Goal: Task Accomplishment & Management: Use online tool/utility

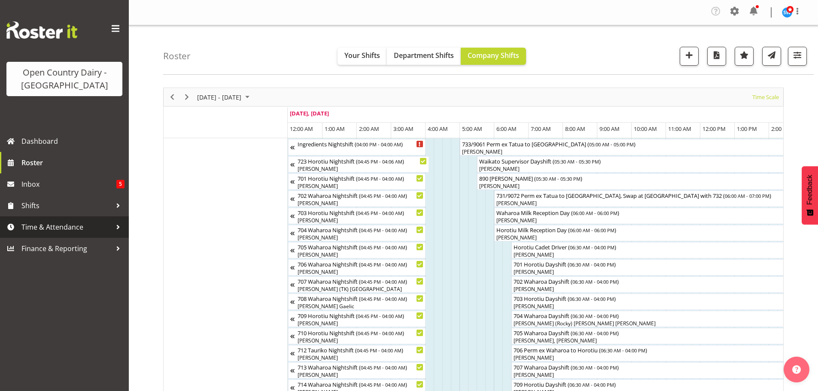
click at [54, 230] on span "Time & Attendance" at bounding box center [66, 227] width 90 height 13
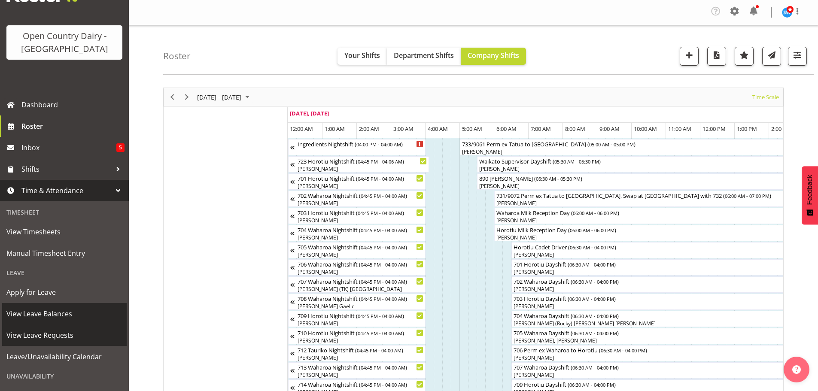
scroll to position [43, 0]
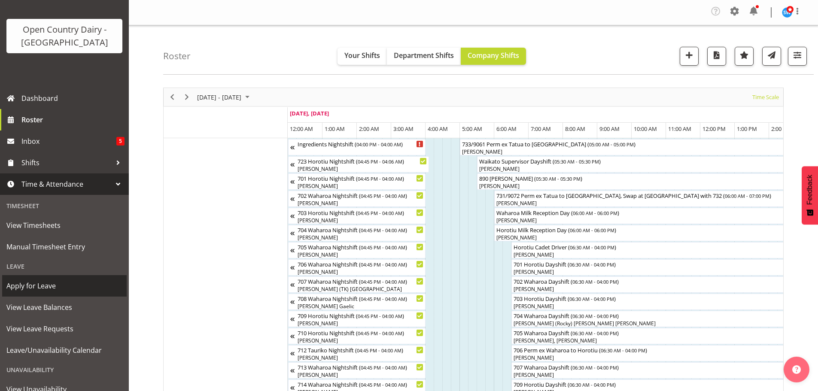
click at [44, 289] on span "Apply for Leave" at bounding box center [64, 285] width 116 height 13
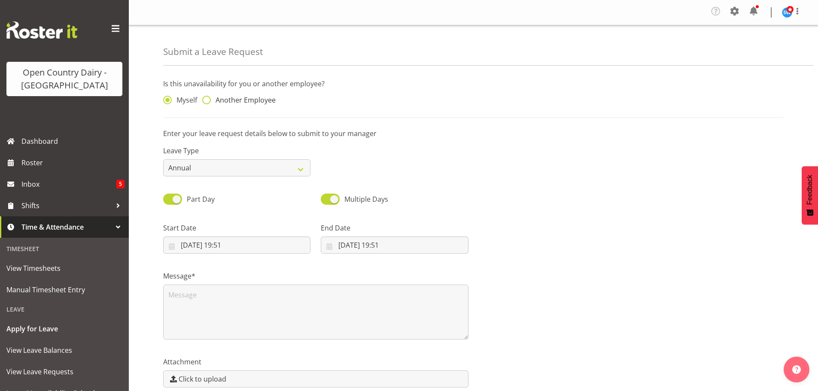
click at [208, 100] on span at bounding box center [206, 100] width 9 height 9
click at [208, 100] on input "Another Employee" at bounding box center [205, 100] width 6 height 6
radio input "true"
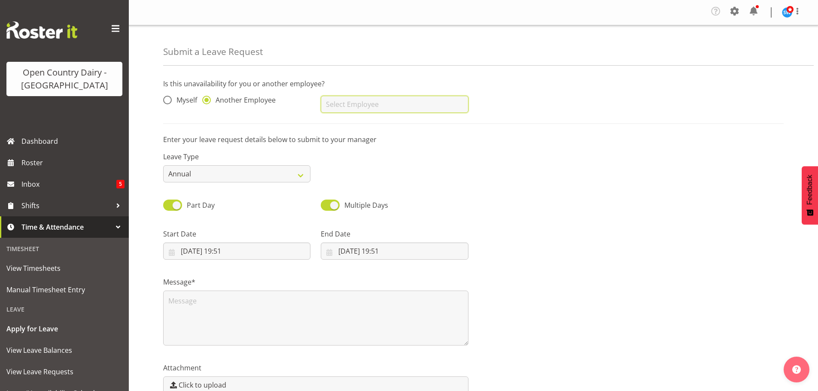
click at [343, 106] on input "text" at bounding box center [394, 104] width 147 height 17
click at [366, 122] on span "[PERSON_NAME]" at bounding box center [354, 125] width 53 height 9
type input "[PERSON_NAME]"
click at [308, 178] on select "Annual Sick Leave Without Pay Bereavement Domestic Violence Parental Jury Servi…" at bounding box center [236, 173] width 147 height 17
select select "Sick"
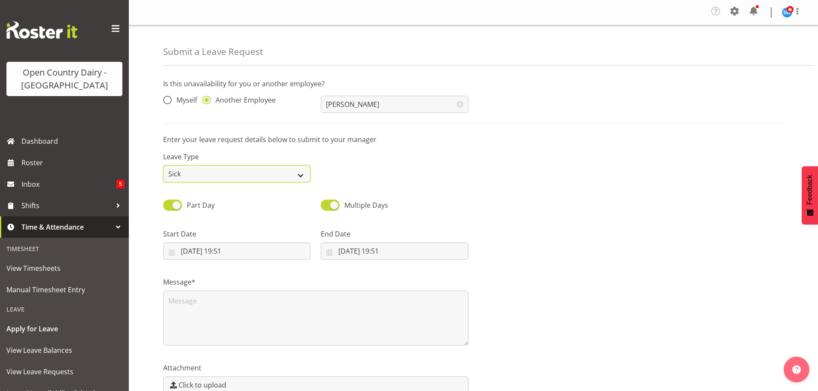
click at [163, 165] on select "Annual Sick Leave Without Pay Bereavement Domestic Violence Parental Jury Servi…" at bounding box center [236, 173] width 147 height 17
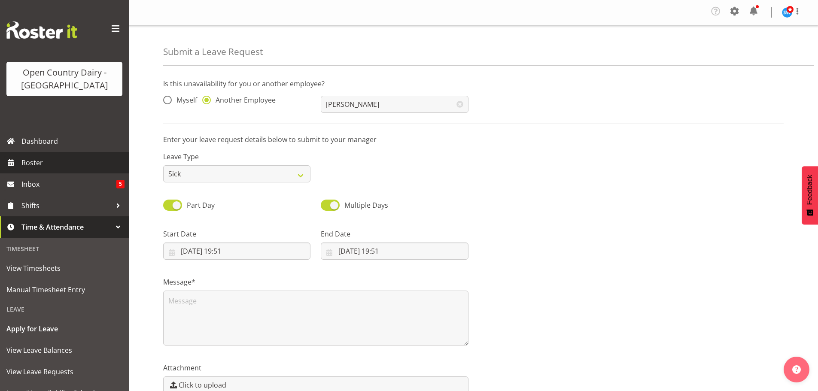
click at [39, 164] on span "Roster" at bounding box center [72, 162] width 103 height 13
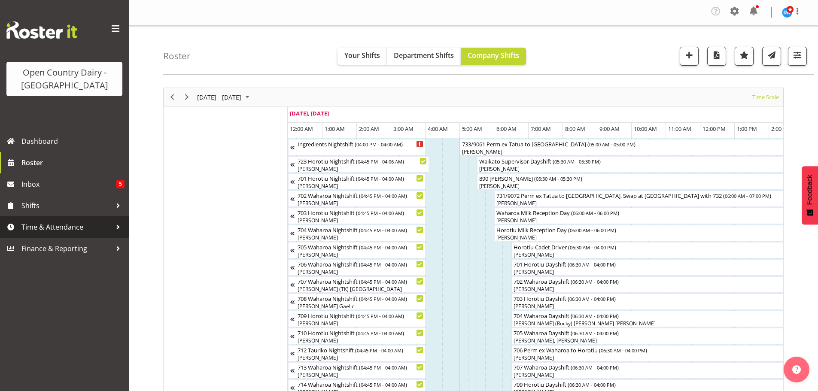
click at [49, 231] on span "Time & Attendance" at bounding box center [66, 227] width 90 height 13
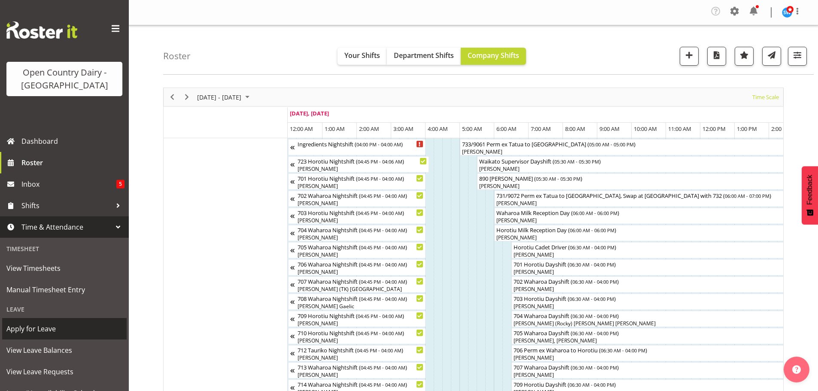
click at [35, 329] on span "Apply for Leave" at bounding box center [64, 328] width 116 height 13
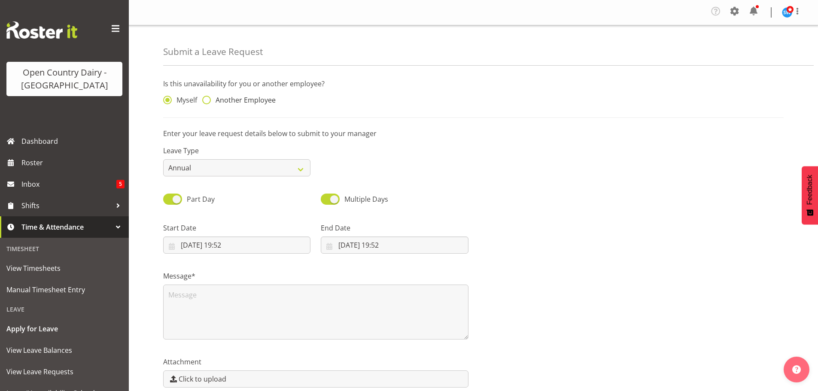
click at [209, 100] on span at bounding box center [206, 100] width 9 height 9
click at [208, 100] on input "Another Employee" at bounding box center [205, 100] width 6 height 6
radio input "true"
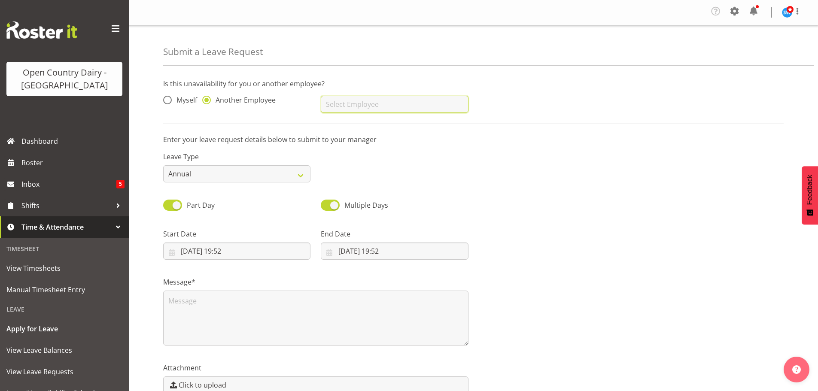
click at [357, 101] on input "text" at bounding box center [394, 104] width 147 height 17
drag, startPoint x: 352, startPoint y: 125, endPoint x: 348, endPoint y: 124, distance: 4.8
click at [352, 125] on span "[PERSON_NAME]" at bounding box center [354, 125] width 53 height 9
type input "[PERSON_NAME]"
click at [302, 177] on select "Annual Sick Leave Without Pay Bereavement Domestic Violence Parental Jury Servi…" at bounding box center [236, 173] width 147 height 17
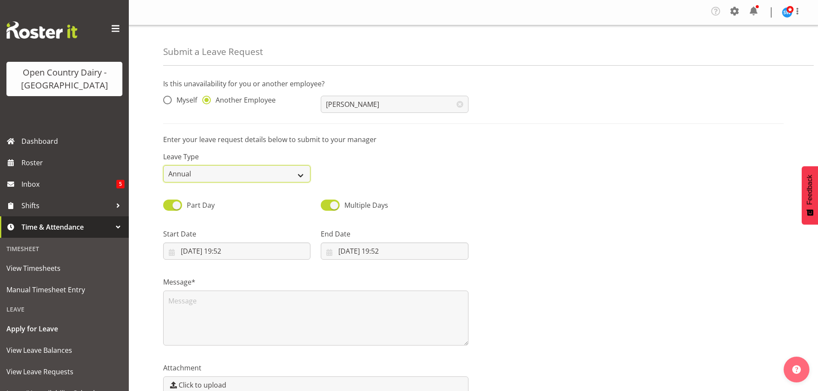
select select "Sick"
click at [163, 165] on select "Annual Sick Leave Without Pay Bereavement Domestic Violence Parental Jury Servi…" at bounding box center [236, 173] width 147 height 17
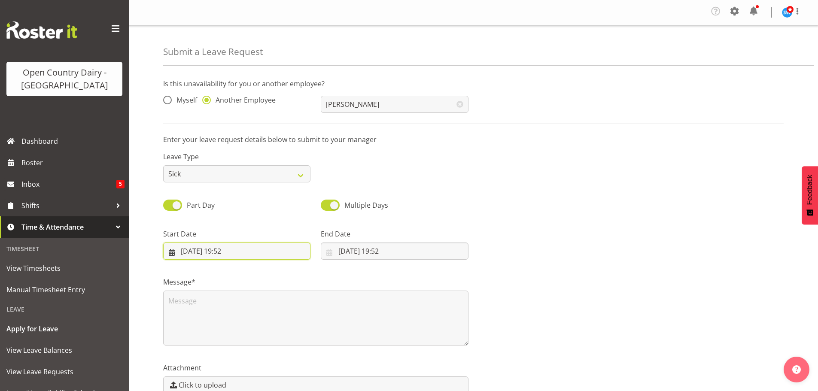
click at [219, 254] on input "08/09/2025, 19:52" at bounding box center [236, 251] width 147 height 17
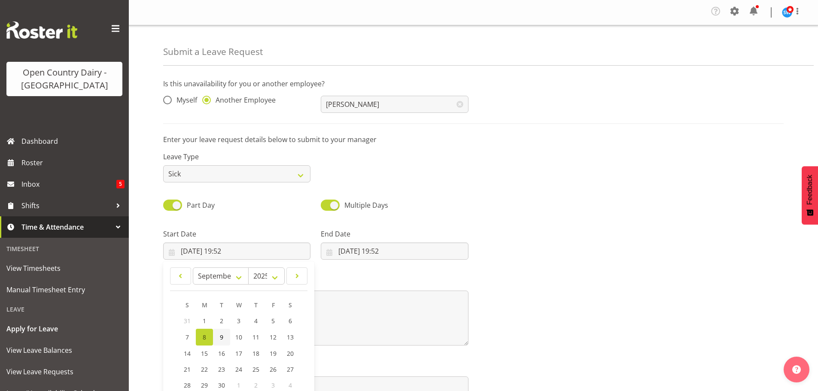
click at [223, 336] on span "9" at bounding box center [221, 337] width 3 height 8
type input "09/09/2025, 19:52"
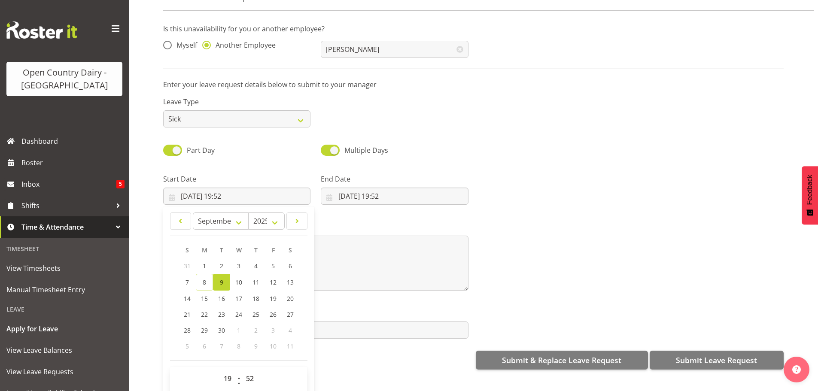
scroll to position [46, 0]
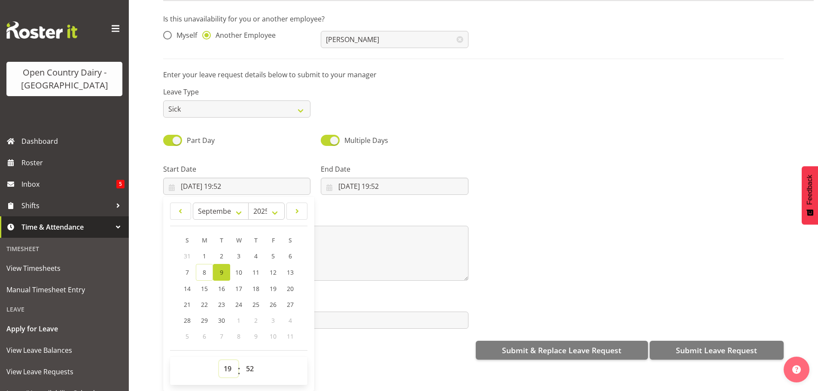
click at [230, 364] on select "00 01 02 03 04 05 06 07 08 09 10 11 12 13 14 15 16 17 18 19 20 21 22 23" at bounding box center [228, 368] width 19 height 17
select select "5"
click at [219, 360] on select "00 01 02 03 04 05 06 07 08 09 10 11 12 13 14 15 16 17 18 19 20 21 22 23" at bounding box center [228, 368] width 19 height 17
type input "09/09/2025, 05:52"
click at [249, 360] on select "00 01 02 03 04 05 06 07 08 09 10 11 12 13 14 15 16 17 18 19 20 21 22 23 24 25 2…" at bounding box center [250, 368] width 19 height 17
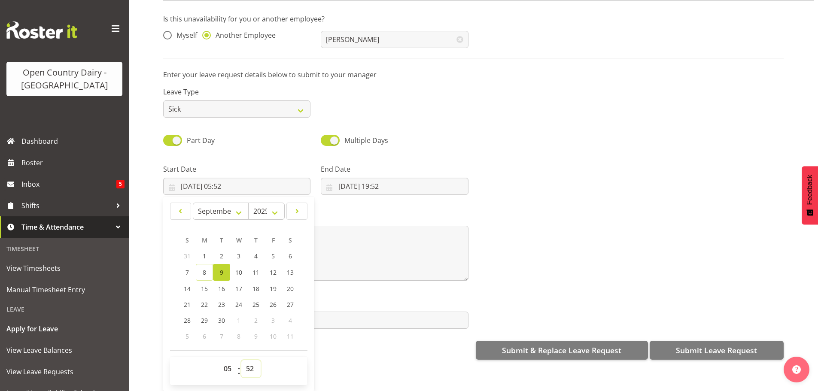
select select "30"
click at [241, 360] on select "00 01 02 03 04 05 06 07 08 09 10 11 12 13 14 15 16 17 18 19 20 21 22 23 24 25 2…" at bounding box center [250, 368] width 19 height 17
type input "09/09/2025, 05:30"
click at [350, 181] on input "08/09/2025, 19:52" at bounding box center [394, 186] width 147 height 17
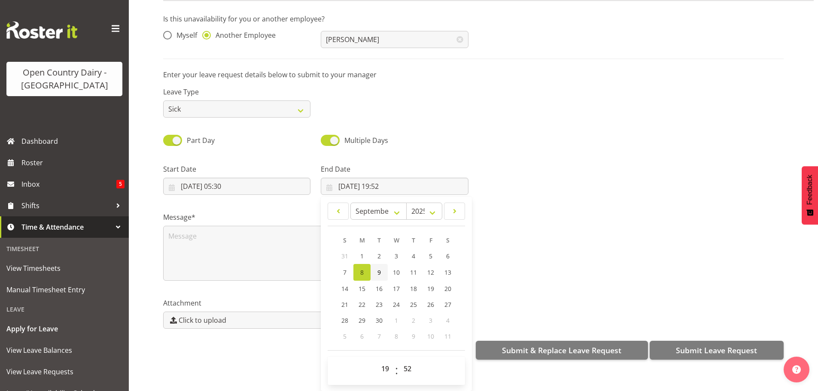
click at [379, 268] on span "9" at bounding box center [378, 272] width 3 height 8
type input "09/09/2025, 19:52"
click at [383, 361] on select "00 01 02 03 04 05 06 07 08 09 10 11 12 13 14 15 16 17 18 19 20 21 22 23" at bounding box center [386, 368] width 19 height 17
select select "17"
click at [377, 360] on select "00 01 02 03 04 05 06 07 08 09 10 11 12 13 14 15 16 17 18 19 20 21 22 23" at bounding box center [386, 368] width 19 height 17
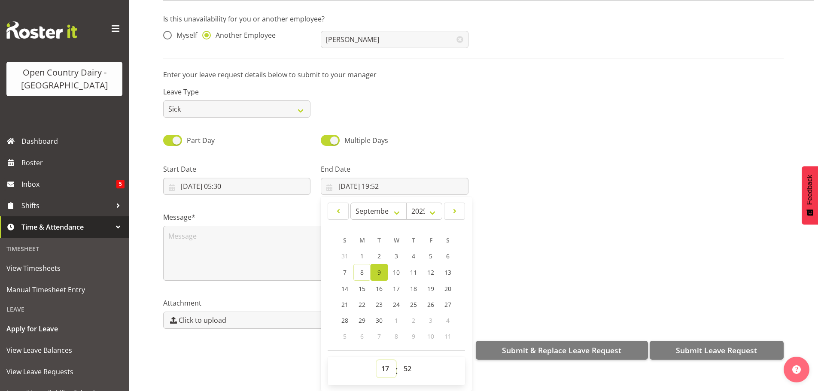
type input "09/09/2025, 17:52"
click at [407, 365] on select "00 01 02 03 04 05 06 07 08 09 10 11 12 13 14 15 16 17 18 19 20 21 22 23 24 25 2…" at bounding box center [408, 368] width 19 height 17
select select "30"
click at [399, 360] on select "00 01 02 03 04 05 06 07 08 09 10 11 12 13 14 15 16 17 18 19 20 21 22 23 24 25 2…" at bounding box center [408, 368] width 19 height 17
type input "09/09/2025, 17:30"
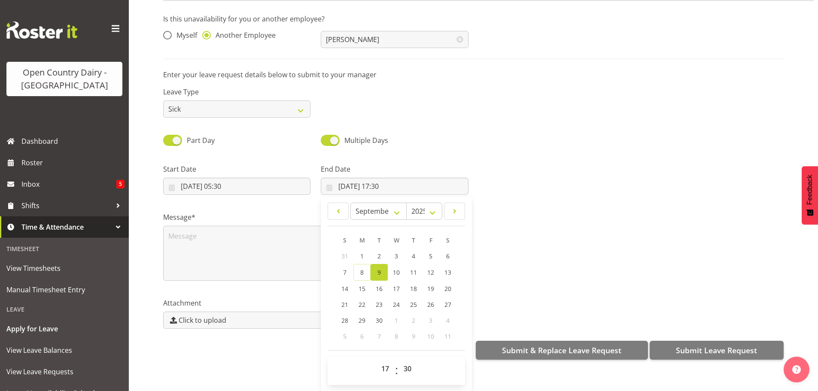
click at [509, 290] on div "Attachment Click to upload" at bounding box center [473, 310] width 631 height 48
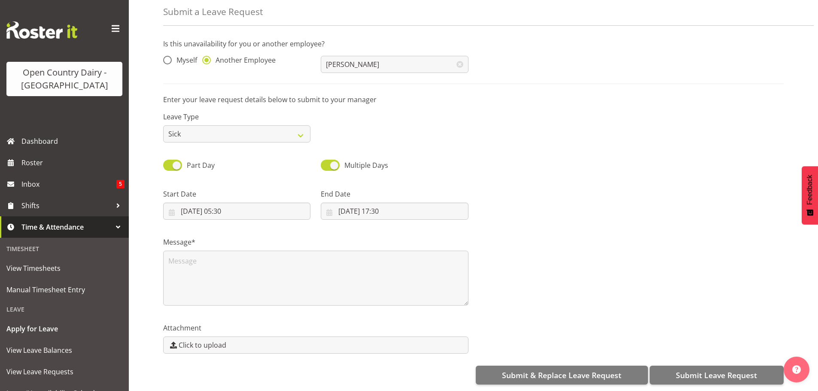
scroll to position [0, 0]
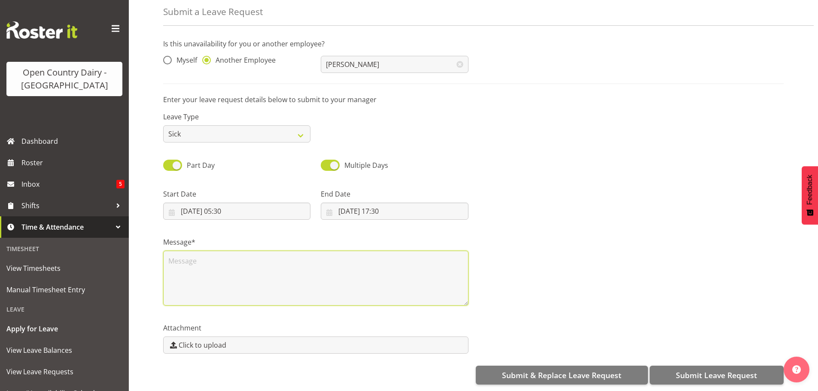
click at [205, 252] on textarea at bounding box center [315, 278] width 305 height 55
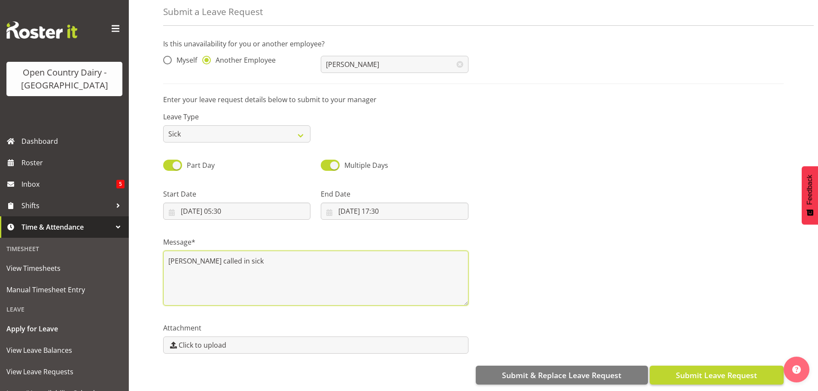
type textarea "Sukhpreet called in sick"
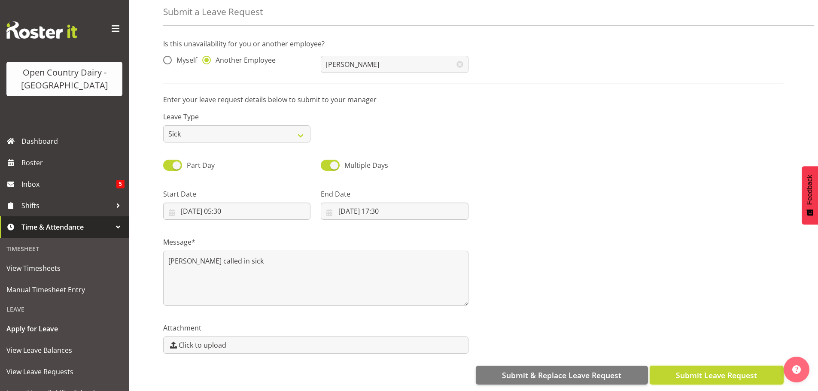
click at [708, 370] on span "Submit Leave Request" at bounding box center [716, 375] width 81 height 11
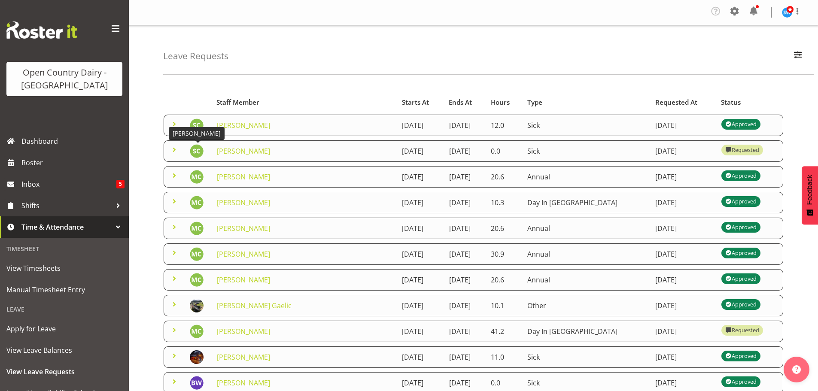
click at [200, 152] on img at bounding box center [197, 151] width 14 height 14
click at [255, 152] on link "[PERSON_NAME]" at bounding box center [243, 150] width 53 height 9
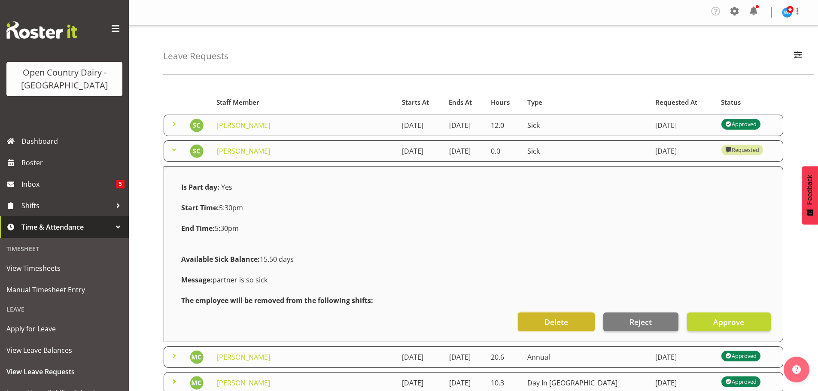
click at [563, 325] on span "Delete" at bounding box center [556, 321] width 24 height 11
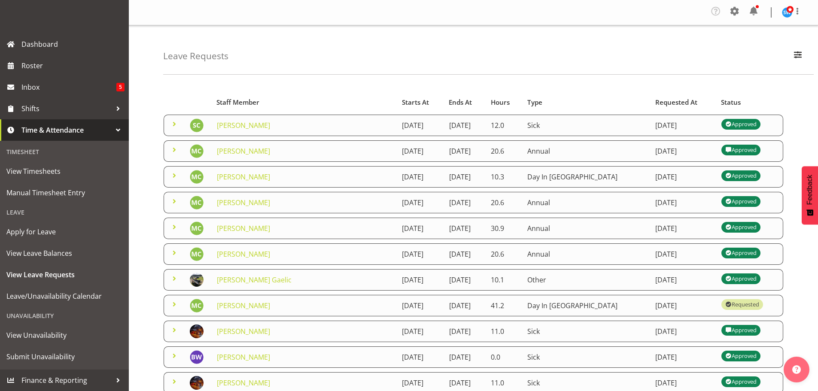
scroll to position [54, 0]
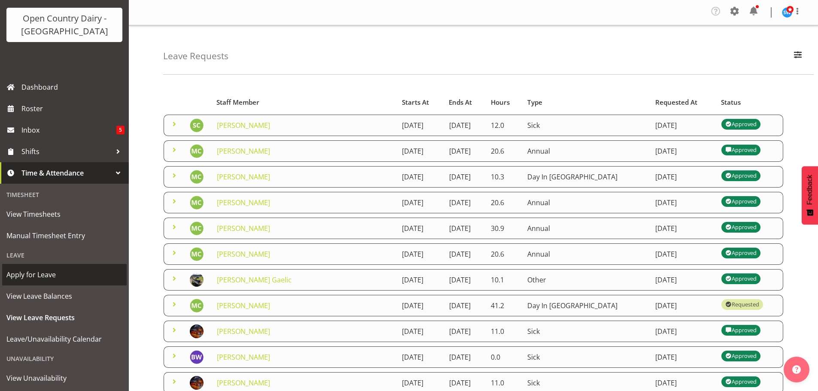
click at [40, 279] on span "Apply for Leave" at bounding box center [64, 274] width 116 height 13
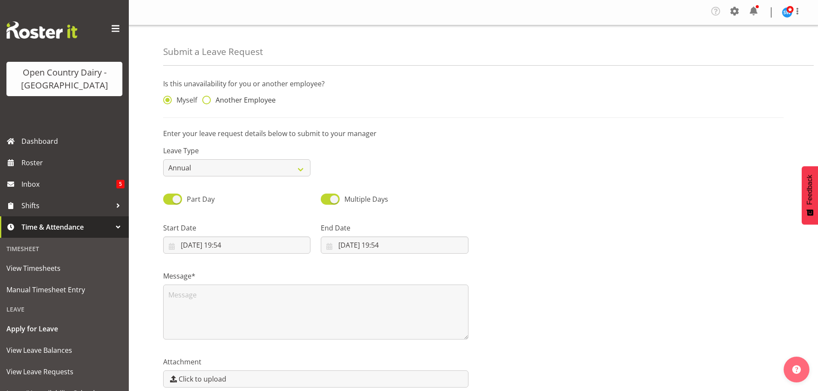
click at [208, 100] on span at bounding box center [206, 100] width 9 height 9
click at [208, 100] on input "Another Employee" at bounding box center [205, 100] width 6 height 6
radio input "true"
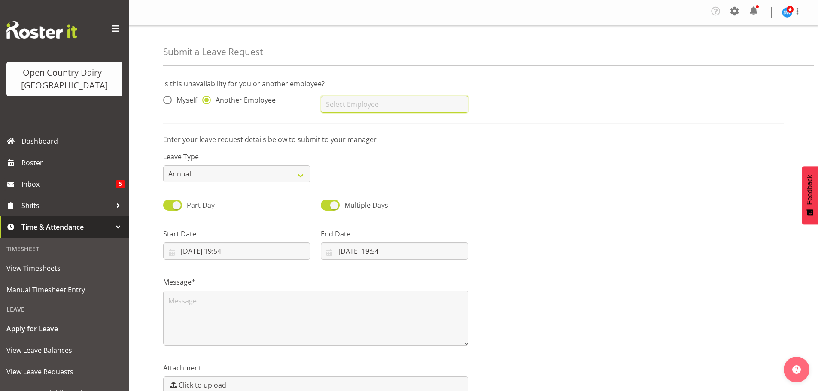
click at [334, 103] on input "text" at bounding box center [394, 104] width 147 height 17
click at [348, 126] on span "[PERSON_NAME]" at bounding box center [354, 125] width 53 height 9
type input "[PERSON_NAME]"
click at [304, 176] on select "Annual Sick Leave Without Pay Bereavement Domestic Violence Parental Jury Servi…" at bounding box center [236, 173] width 147 height 17
click at [449, 174] on div "Leave Type Annual Sick Leave Without Pay Bereavement Domestic Violence Parental…" at bounding box center [473, 164] width 631 height 48
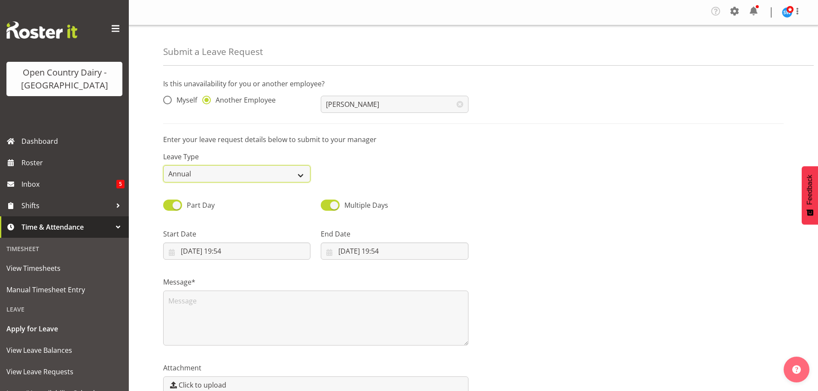
click at [300, 173] on select "Annual Sick Leave Without Pay Bereavement Domestic Violence Parental Jury Servi…" at bounding box center [236, 173] width 147 height 17
select select "Other"
click at [163, 165] on select "Annual Sick Leave Without Pay Bereavement Domestic Violence Parental Jury Servi…" at bounding box center [236, 173] width 147 height 17
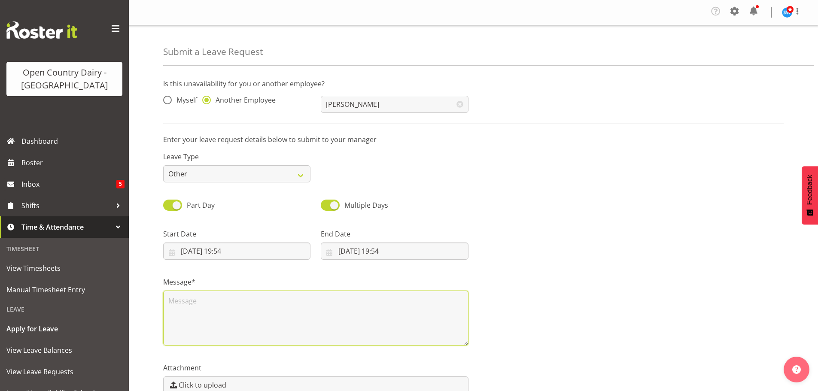
click at [179, 303] on textarea at bounding box center [315, 318] width 305 height 55
type textarea "Acc Varninder"
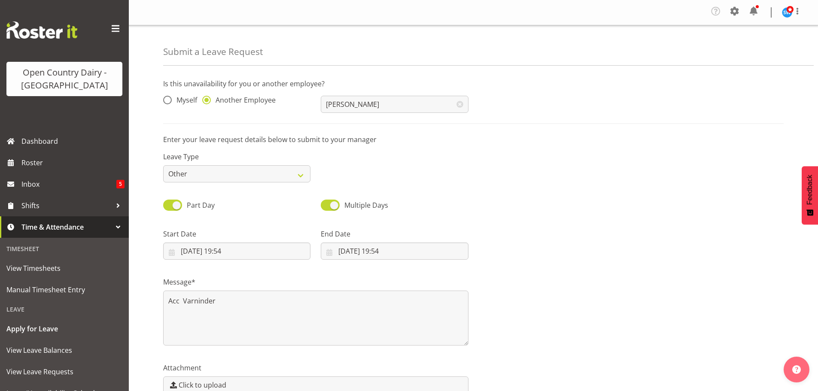
click at [518, 326] on div "Message* Acc Varninder" at bounding box center [473, 308] width 631 height 86
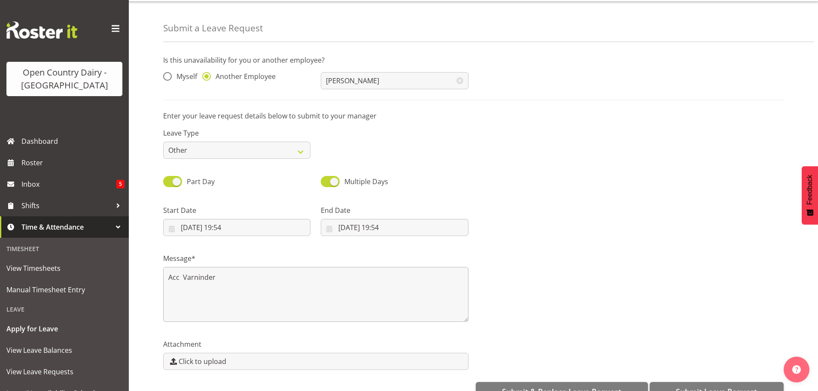
scroll to position [46, 0]
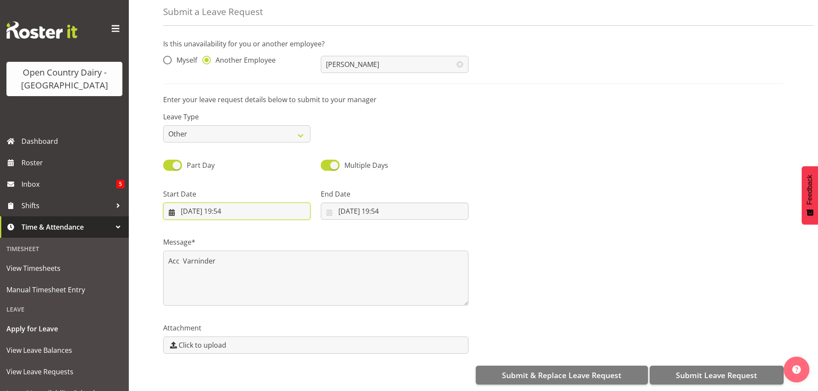
click at [211, 204] on input "08/09/2025, 19:54" at bounding box center [236, 211] width 147 height 17
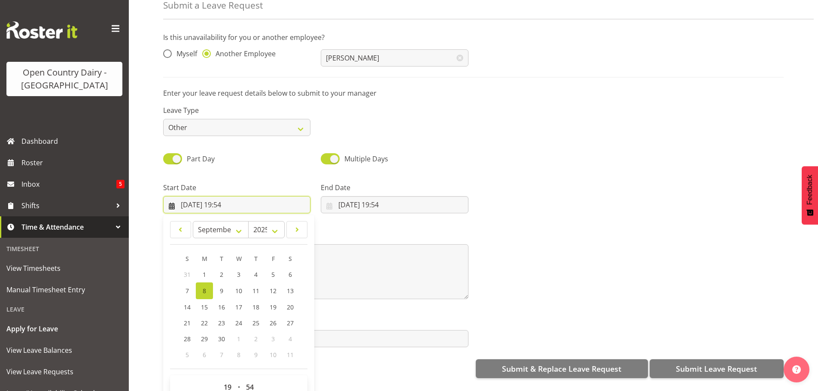
scroll to position [25, 0]
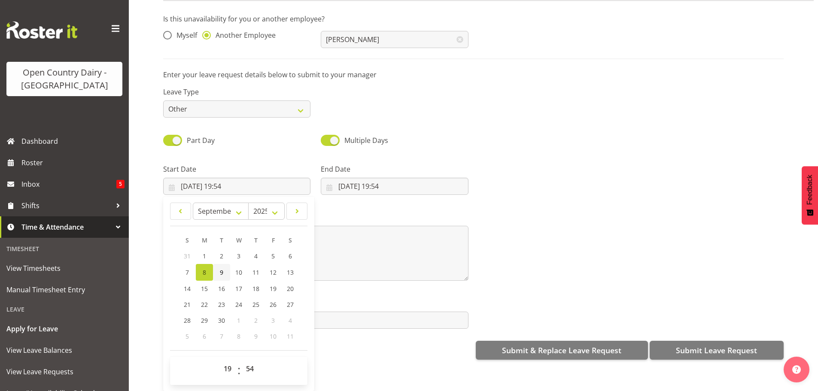
click at [222, 269] on span "9" at bounding box center [221, 272] width 3 height 8
type input "09/09/2025, 19:54"
click at [232, 360] on select "00 01 02 03 04 05 06 07 08 09 10 11 12 13 14 15 16 17 18 19 20 21 22 23" at bounding box center [228, 368] width 19 height 17
select select "6"
click at [219, 360] on select "00 01 02 03 04 05 06 07 08 09 10 11 12 13 14 15 16 17 18 19 20 21 22 23" at bounding box center [228, 368] width 19 height 17
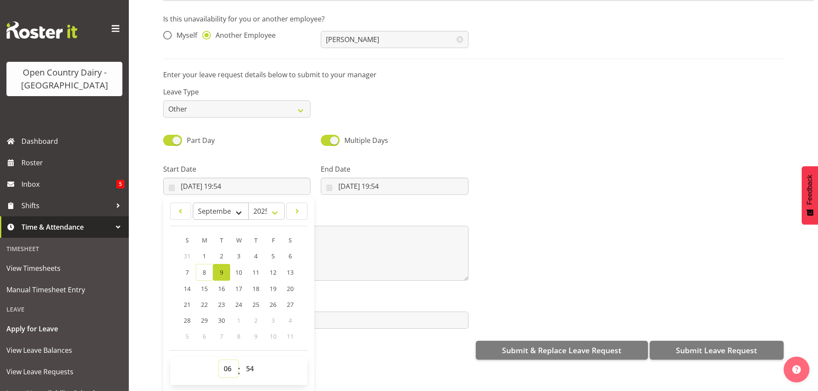
type input "09/09/2025, 06:54"
click at [248, 364] on select "00 01 02 03 04 05 06 07 08 09 10 11 12 13 14 15 16 17 18 19 20 21 22 23 24 25 2…" at bounding box center [250, 368] width 19 height 17
select select "30"
click at [241, 360] on select "00 01 02 03 04 05 06 07 08 09 10 11 12 13 14 15 16 17 18 19 20 21 22 23 24 25 2…" at bounding box center [250, 368] width 19 height 17
type input "09/09/2025, 06:30"
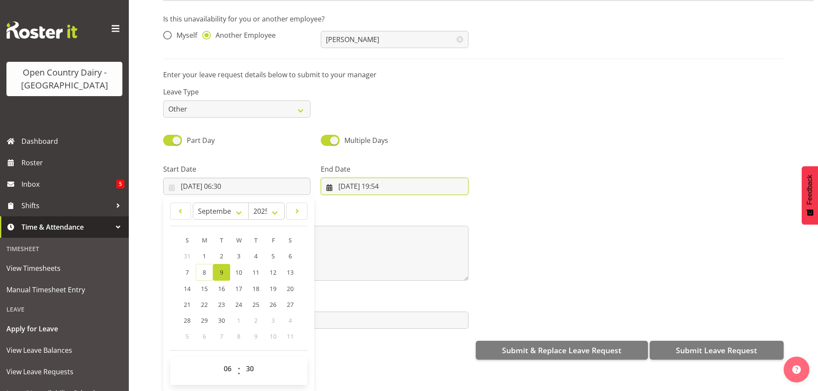
click at [349, 178] on input "08/09/2025, 19:54" at bounding box center [394, 186] width 147 height 17
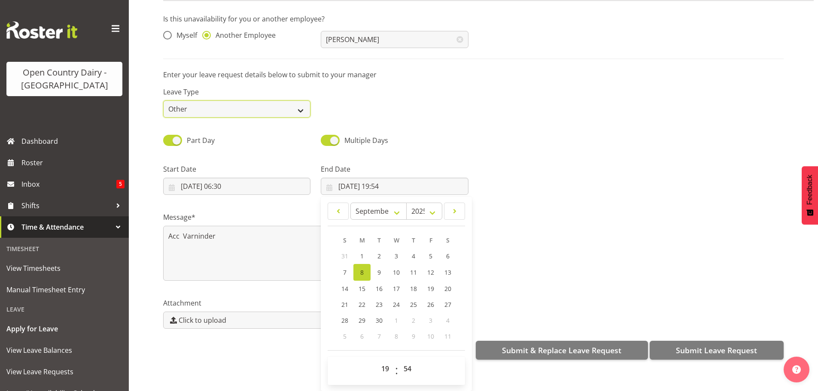
click at [299, 103] on select "Annual Sick Leave Without Pay Bereavement Domestic Violence Parental Jury Servi…" at bounding box center [236, 108] width 147 height 17
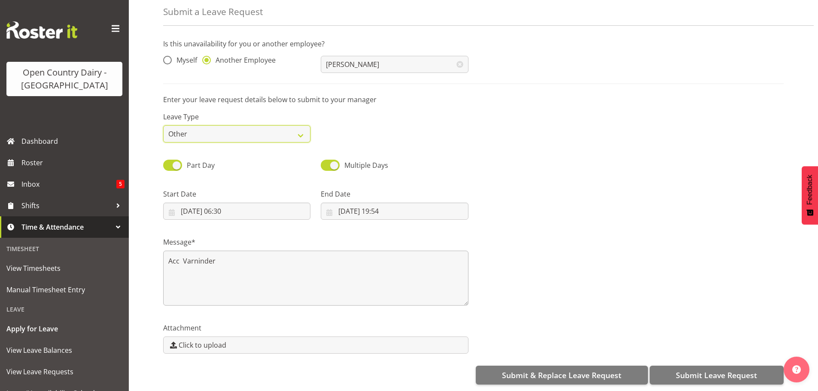
select select "Leave Without Pay"
click at [163, 125] on select "Annual Sick Leave Without Pay Bereavement Domestic Violence Parental Jury Servi…" at bounding box center [236, 133] width 147 height 17
click at [410, 112] on div "Leave Type Annual Sick Leave Without Pay Bereavement Domestic Violence Parental…" at bounding box center [473, 124] width 631 height 48
click at [368, 204] on input "08/09/2025, 19:54" at bounding box center [394, 211] width 147 height 17
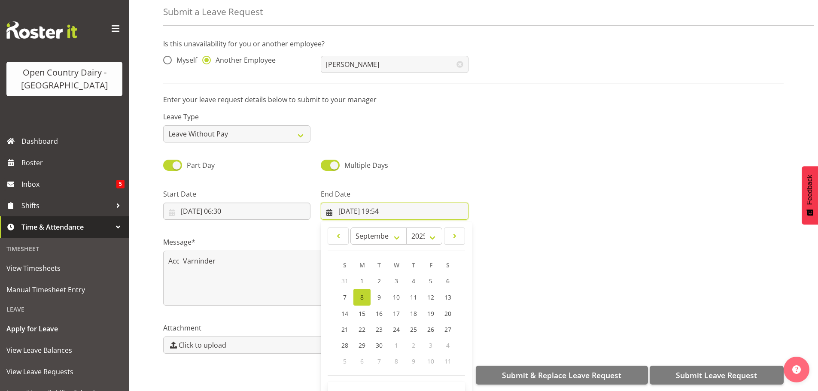
click at [348, 205] on input "08/09/2025, 19:54" at bounding box center [394, 211] width 147 height 17
click at [397, 293] on span "10" at bounding box center [396, 297] width 7 height 8
type input "10/09/2025, 19:54"
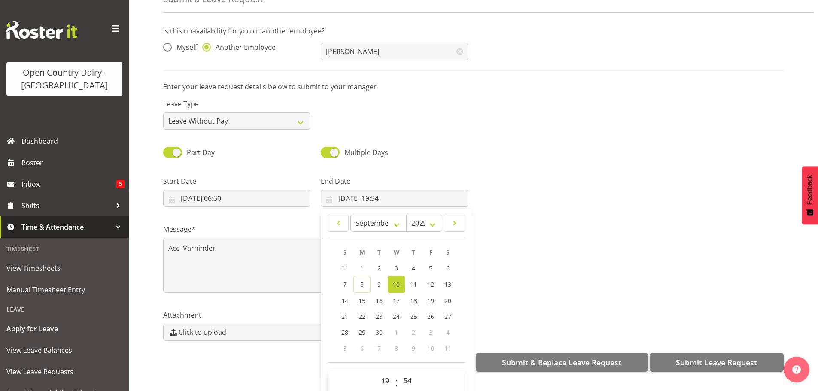
scroll to position [25, 0]
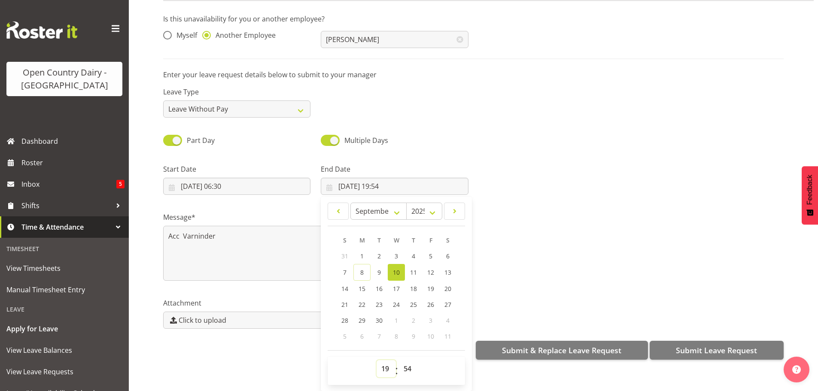
click at [385, 362] on select "00 01 02 03 04 05 06 07 08 09 10 11 12 13 14 15 16 17 18 19 20 21 22 23" at bounding box center [386, 368] width 19 height 17
select select "16"
click at [377, 360] on select "00 01 02 03 04 05 06 07 08 09 10 11 12 13 14 15 16 17 18 19 20 21 22 23" at bounding box center [386, 368] width 19 height 17
type input "10/09/2025, 16:54"
click at [410, 361] on select "00 01 02 03 04 05 06 07 08 09 10 11 12 13 14 15 16 17 18 19 20 21 22 23 24 25 2…" at bounding box center [408, 368] width 19 height 17
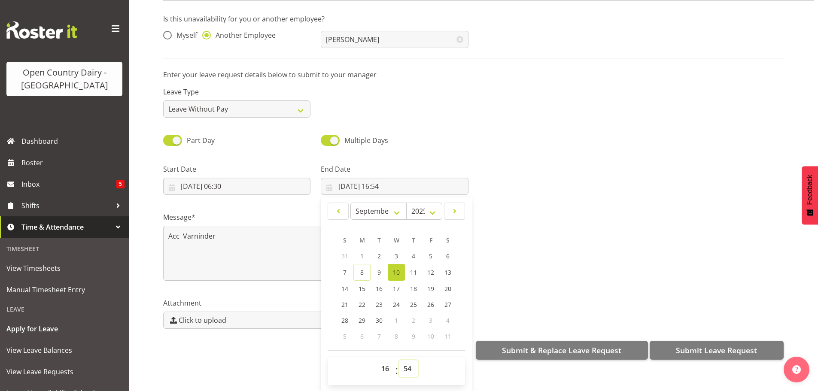
select select "0"
click at [399, 360] on select "00 01 02 03 04 05 06 07 08 09 10 11 12 13 14 15 16 17 18 19 20 21 22 23 24 25 2…" at bounding box center [408, 368] width 19 height 17
type input "10/09/2025, 16:00"
click at [547, 247] on div "Message* Acc Varninder" at bounding box center [473, 243] width 631 height 86
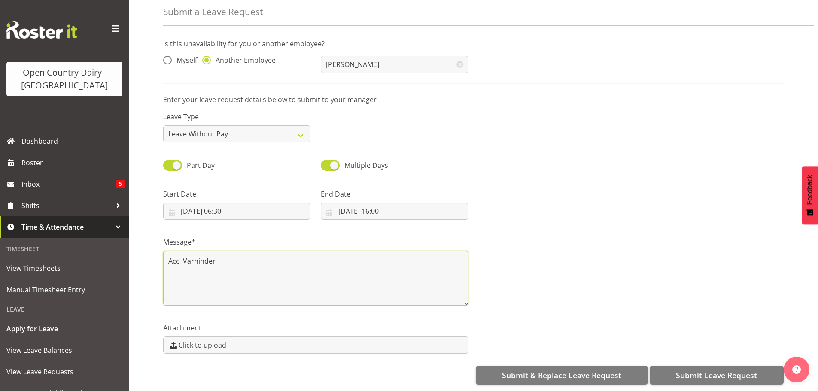
click at [179, 257] on textarea "Acc Varninder" at bounding box center [315, 278] width 305 height 55
click at [205, 255] on textarea "Varninder" at bounding box center [315, 278] width 305 height 55
type textarea "Varninder on Acc"
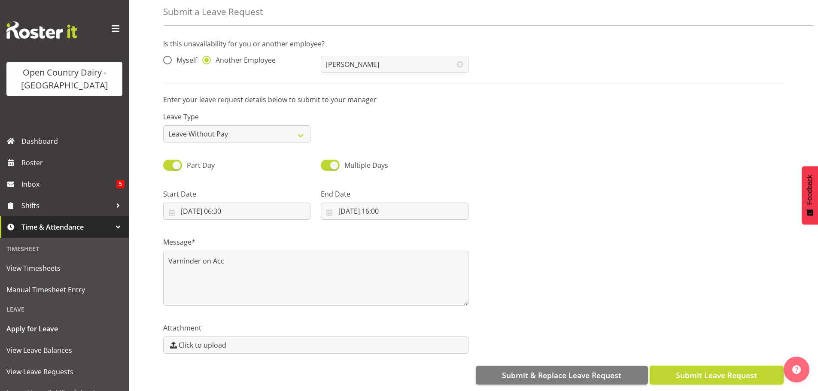
click at [702, 370] on span "Submit Leave Request" at bounding box center [716, 375] width 81 height 11
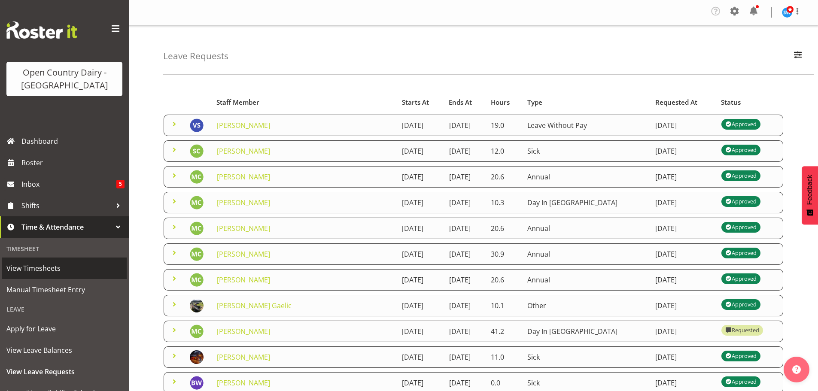
click at [36, 272] on span "View Timesheets" at bounding box center [64, 268] width 116 height 13
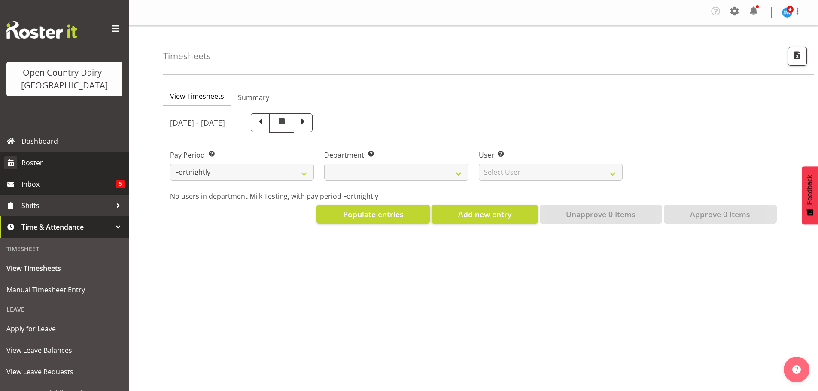
select select
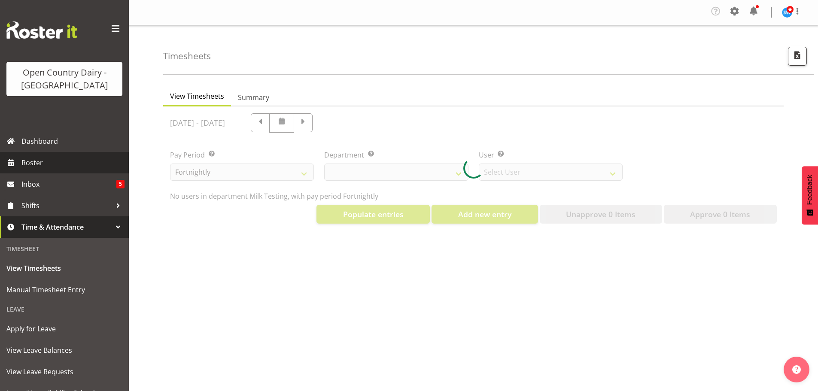
click at [31, 166] on span "Roster" at bounding box center [72, 162] width 103 height 13
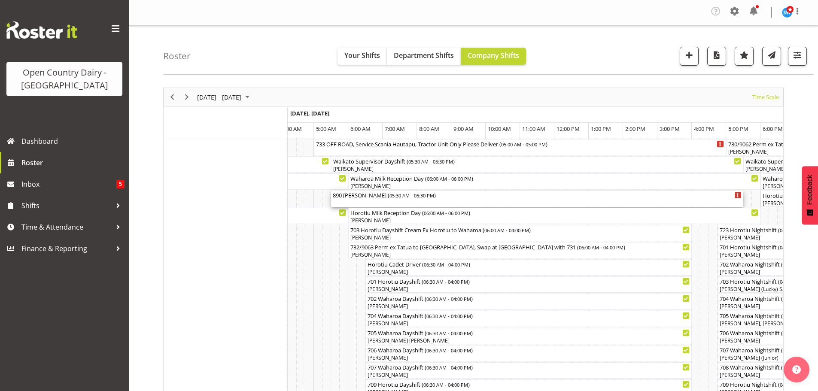
click at [353, 200] on div "890 Christine ( 05:30 AM - 05:30 PM )" at bounding box center [537, 199] width 409 height 16
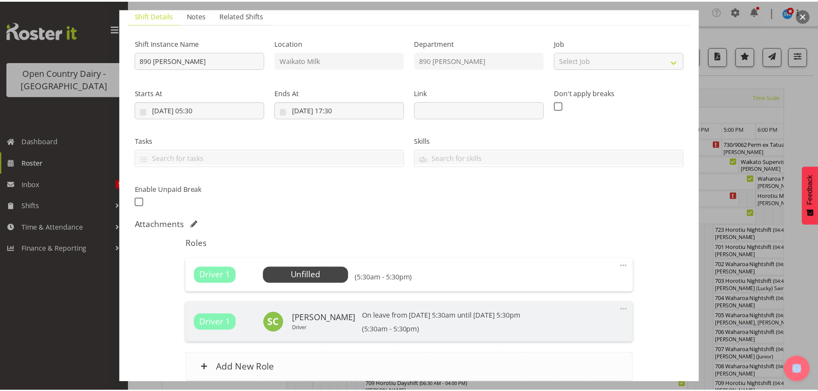
scroll to position [139, 0]
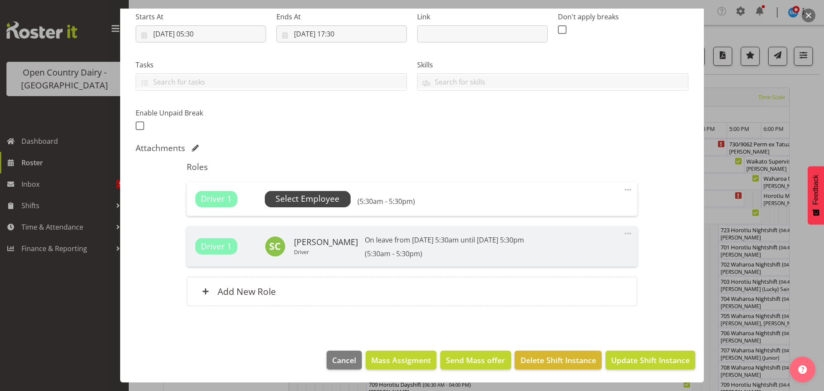
click at [308, 202] on span "Select Employee" at bounding box center [308, 199] width 64 height 12
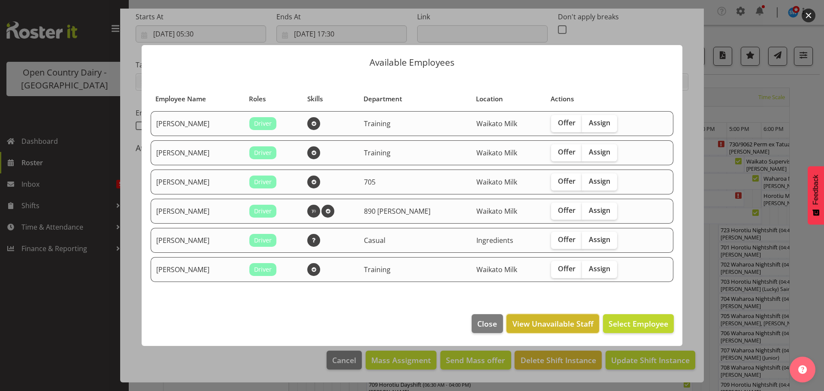
click at [554, 325] on span "View Unavailable Staff" at bounding box center [553, 323] width 81 height 11
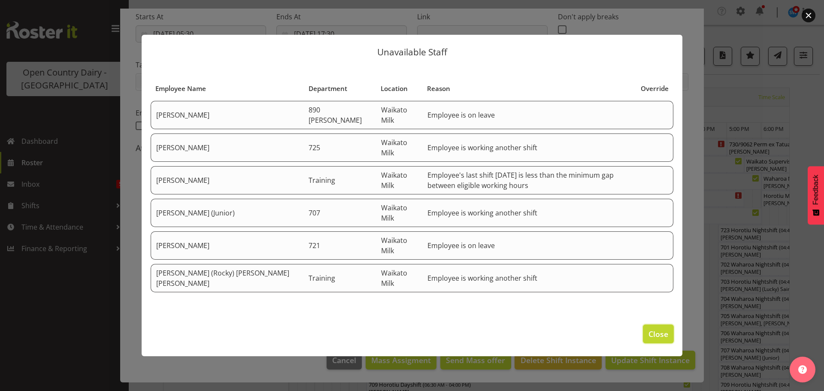
click at [659, 334] on span "Close" at bounding box center [659, 333] width 20 height 11
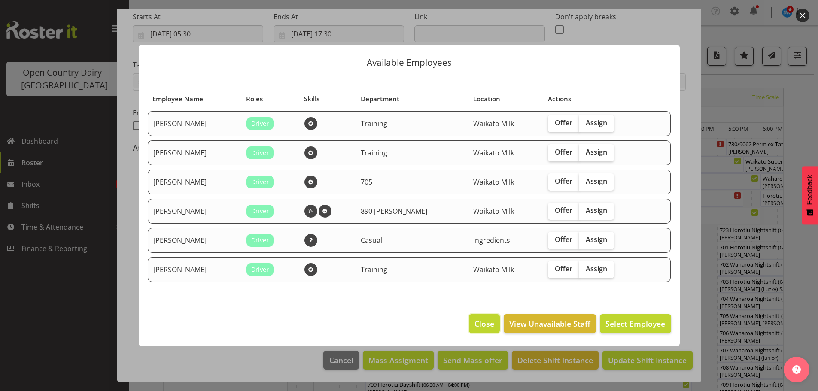
click at [482, 328] on span "Close" at bounding box center [484, 323] width 20 height 11
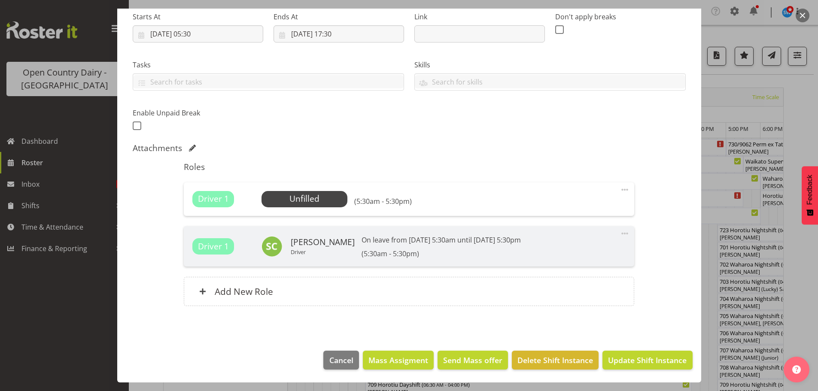
click at [99, 164] on div at bounding box center [409, 195] width 818 height 391
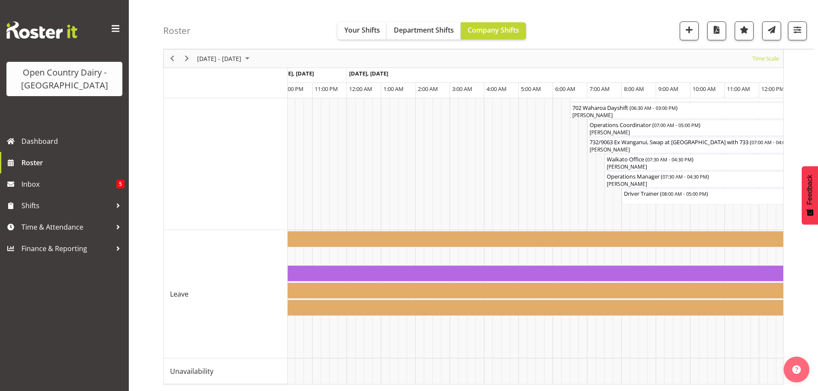
scroll to position [0, 1486]
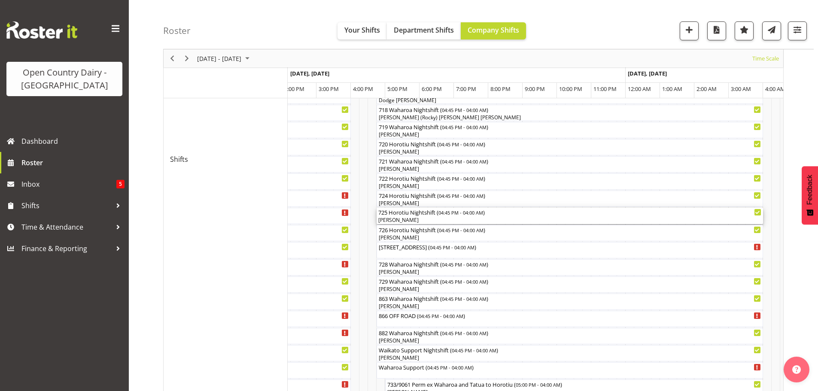
click at [404, 219] on div "[PERSON_NAME]" at bounding box center [569, 220] width 383 height 8
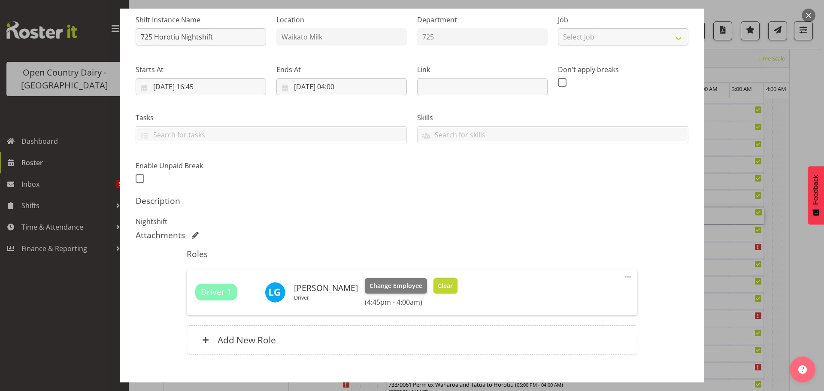
click at [438, 287] on span "Clear" at bounding box center [445, 285] width 15 height 9
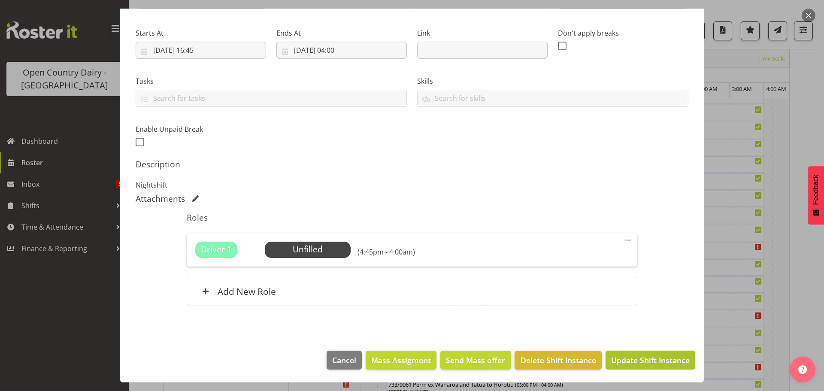
click at [654, 359] on span "Update Shift Instance" at bounding box center [650, 360] width 79 height 11
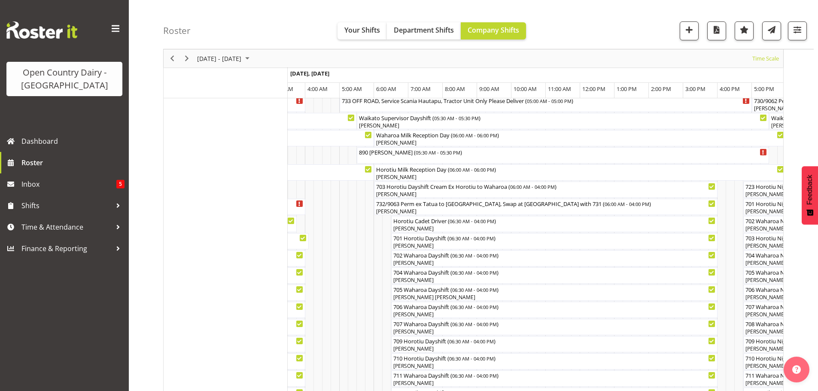
scroll to position [43, 0]
click at [383, 160] on div "890 Christine ( 05:30 AM - 05:30 PM )" at bounding box center [562, 156] width 409 height 16
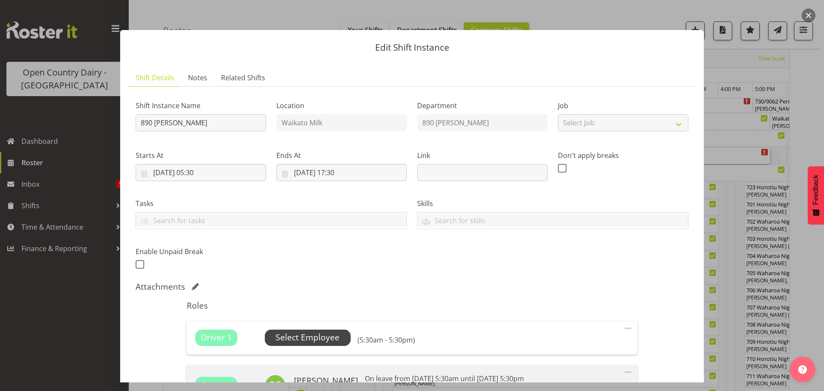
click at [327, 338] on span "Select Employee" at bounding box center [308, 337] width 64 height 12
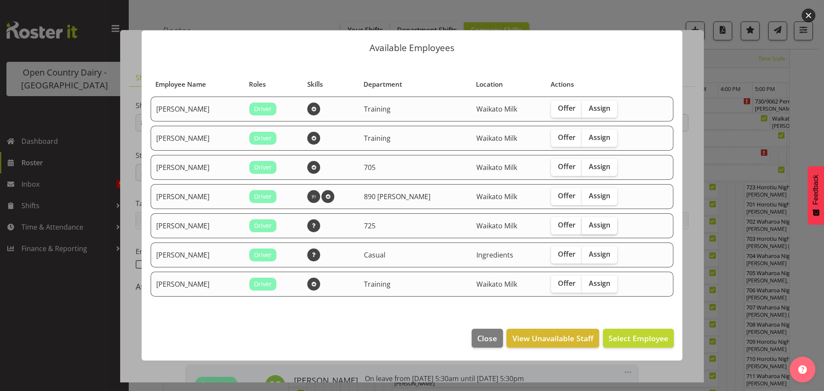
click at [592, 228] on span "Assign" at bounding box center [599, 225] width 21 height 9
click at [588, 228] on input "Assign" at bounding box center [585, 225] width 6 height 6
checkbox input "true"
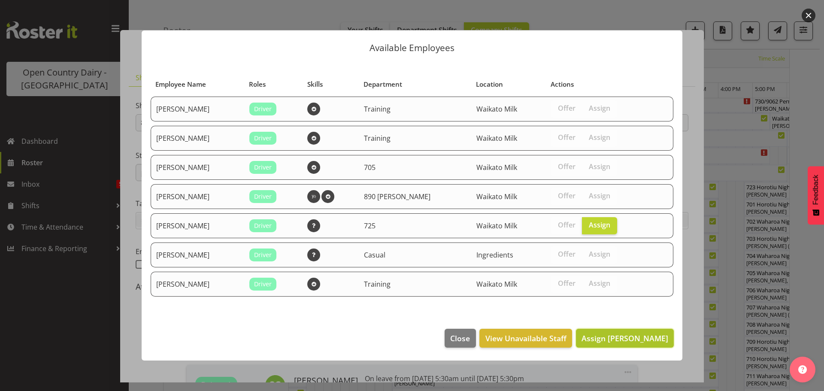
click at [634, 336] on span "Assign Len Grace" at bounding box center [625, 338] width 87 height 10
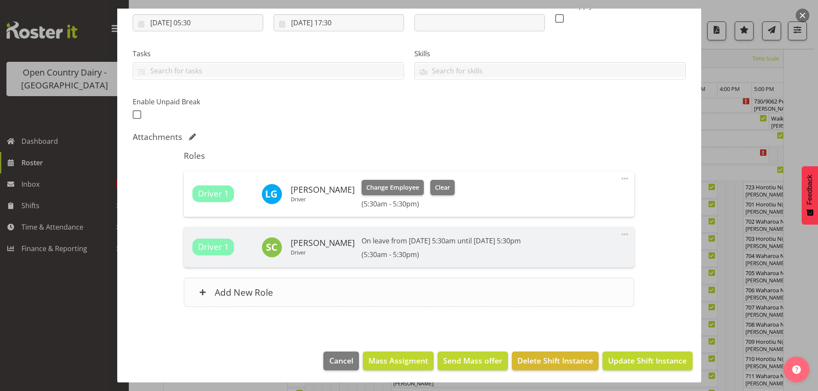
scroll to position [151, 0]
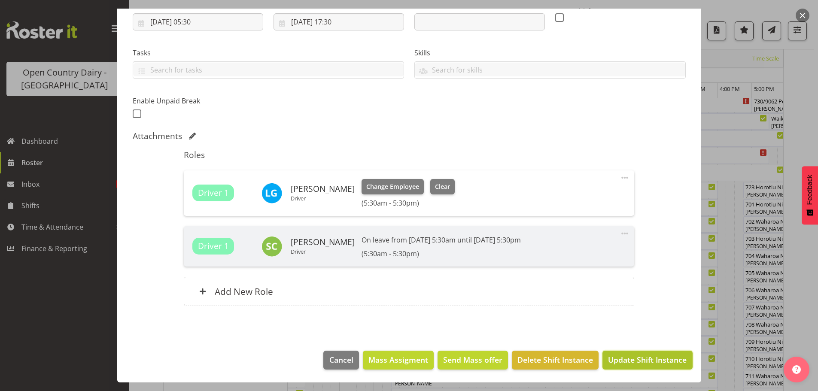
click at [638, 360] on span "Update Shift Instance" at bounding box center [647, 359] width 79 height 11
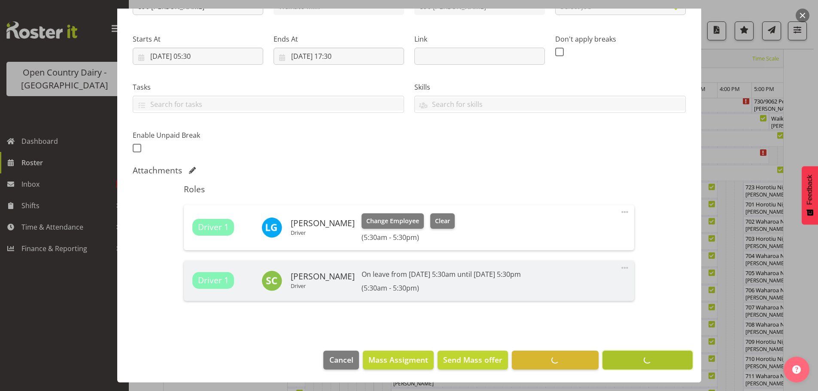
scroll to position [33, 0]
